Goal: Check status

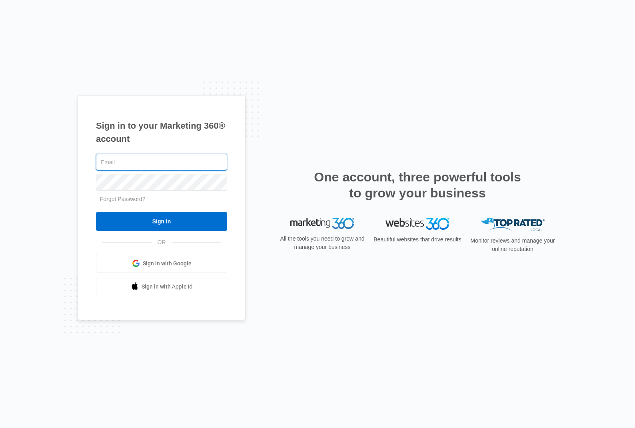
type input "[PERSON_NAME][EMAIL_ADDRESS][DOMAIN_NAME]"
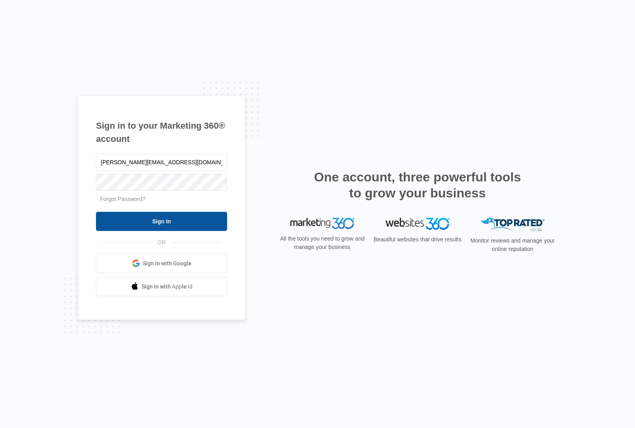
click at [163, 227] on input "Sign In" at bounding box center [161, 221] width 131 height 19
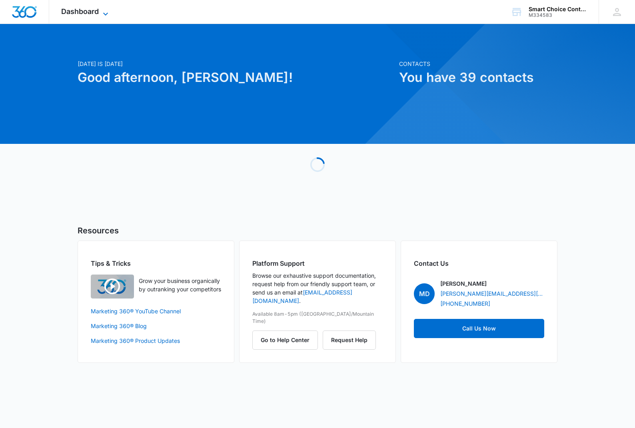
click at [103, 12] on icon at bounding box center [106, 14] width 10 height 10
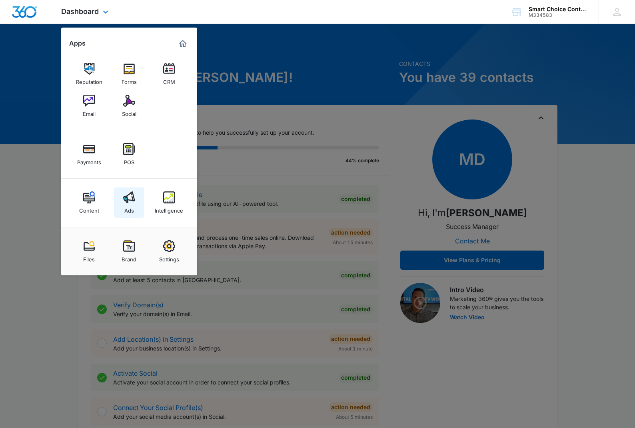
click at [131, 204] on div "Ads" at bounding box center [129, 208] width 10 height 10
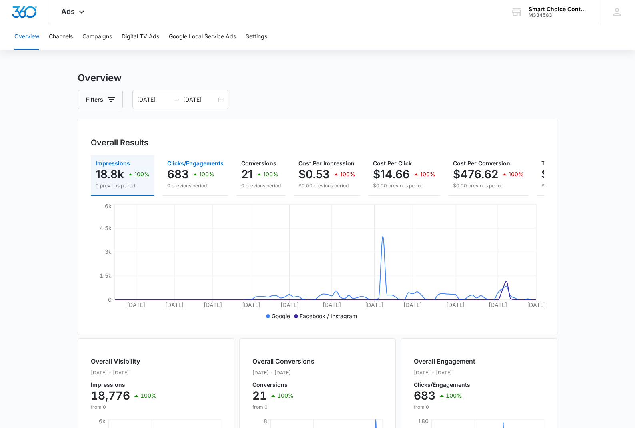
scroll to position [4, 0]
click at [197, 169] on div "100%" at bounding box center [202, 175] width 24 height 16
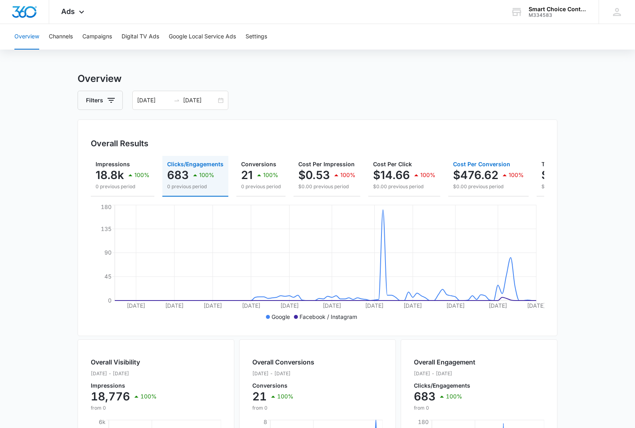
click at [468, 171] on p "$476.62" at bounding box center [475, 175] width 45 height 13
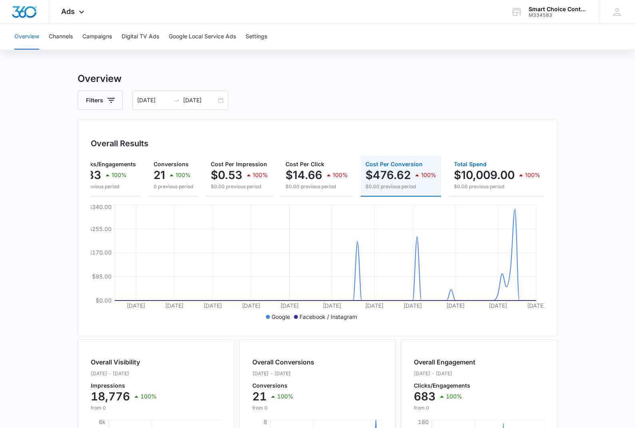
click at [490, 173] on p "$10,009.00" at bounding box center [484, 175] width 61 height 13
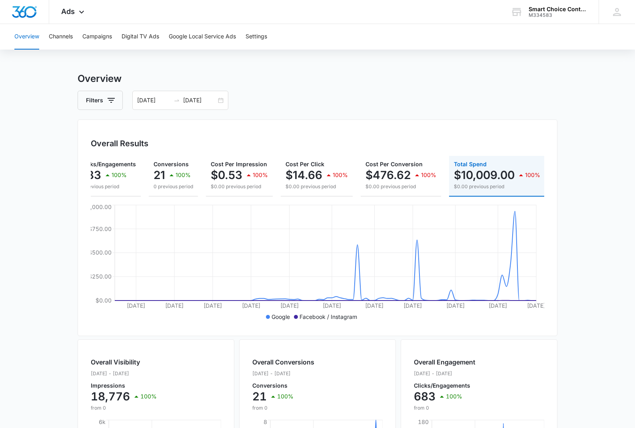
scroll to position [0, 87]
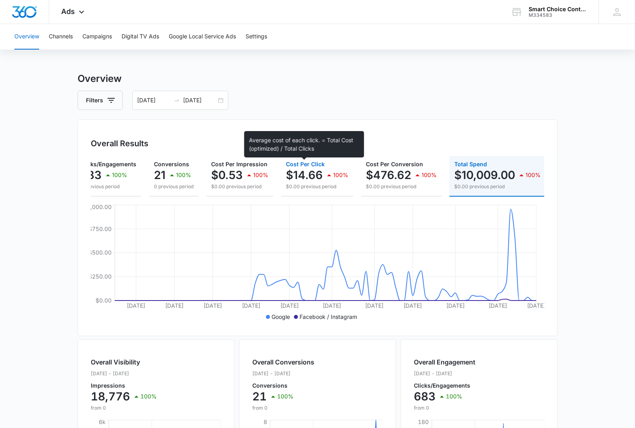
click at [308, 167] on span "Cost Per Click" at bounding box center [305, 164] width 39 height 7
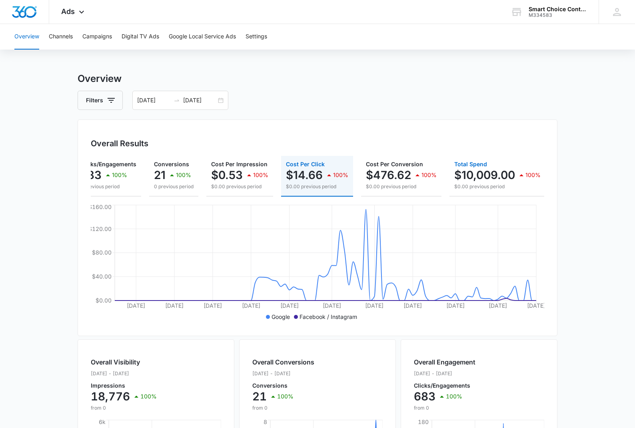
click at [477, 178] on p "$10,009.00" at bounding box center [484, 175] width 61 height 13
